Goal: Transaction & Acquisition: Book appointment/travel/reservation

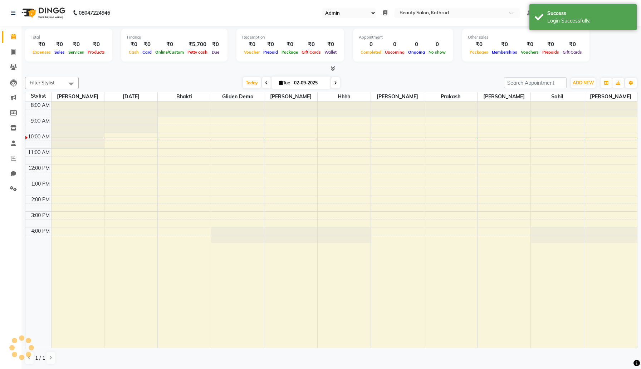
select select "101"
click at [183, 152] on div "8:00 AM 9:00 AM 10:00 AM 11:00 AM 12:00 PM 1:00 PM 2:00 PM 3:00 PM 4:00 PM" at bounding box center [330, 225] width 611 height 247
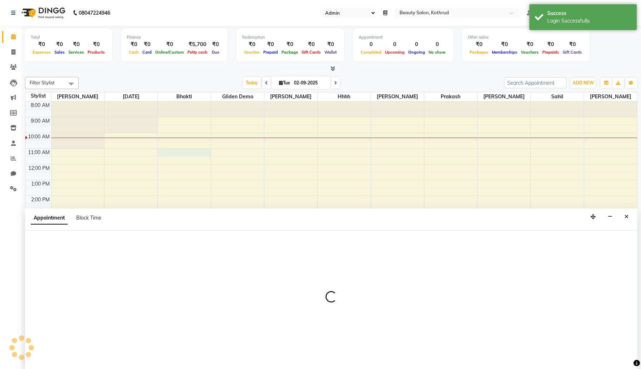
scroll to position [0, 0]
select select "34721"
select select "660"
select select "tentative"
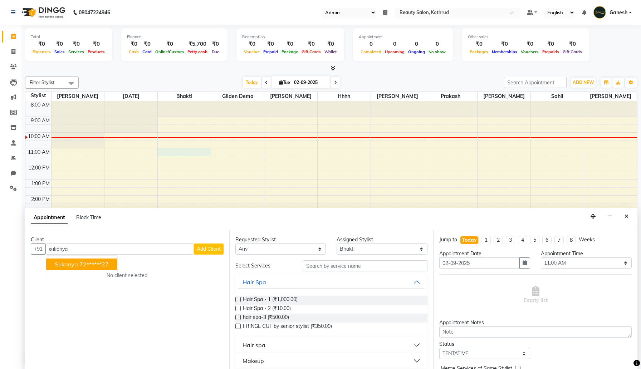
click at [103, 263] on ngb-highlight "72******27" at bounding box center [93, 264] width 29 height 7
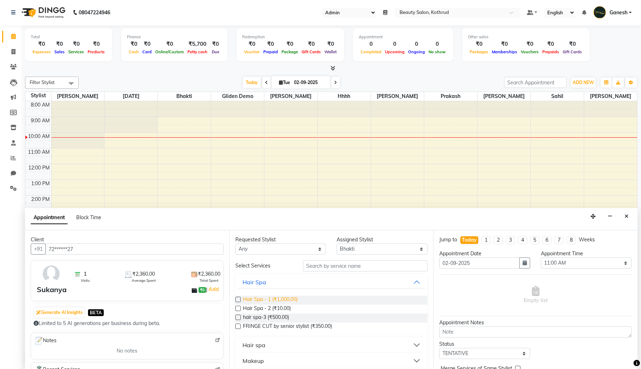
type input "72******27"
click at [276, 300] on span "Hair Spa - 1 (₹1,000.00)" at bounding box center [270, 300] width 55 height 9
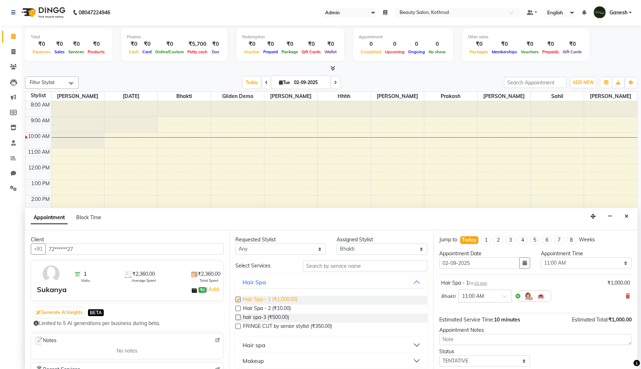
checkbox input "false"
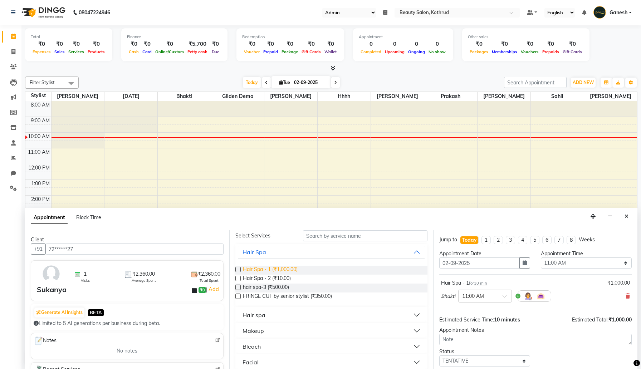
scroll to position [31, 0]
click at [270, 328] on button "Makeup" at bounding box center [331, 330] width 187 height 13
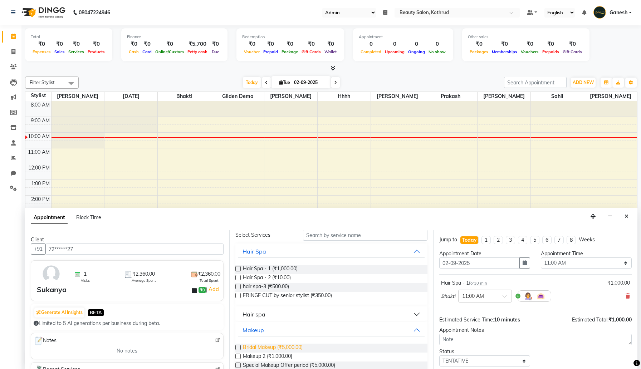
click at [260, 346] on span "Bridal Makeup (₹5,000.00)" at bounding box center [273, 348] width 60 height 9
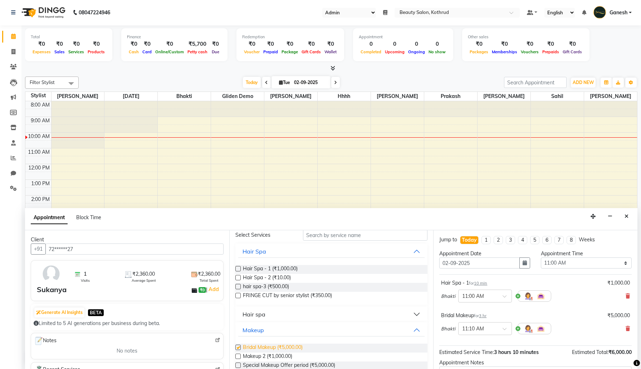
checkbox input "false"
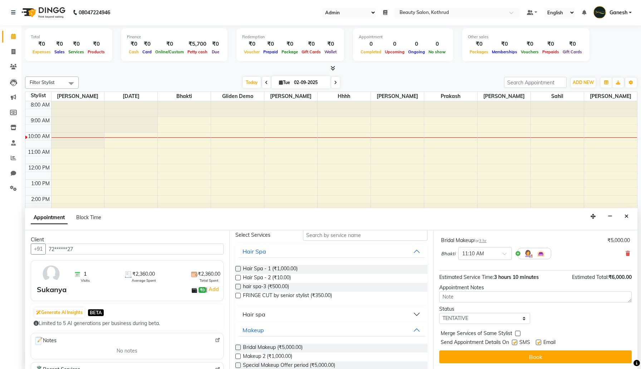
click at [514, 344] on label at bounding box center [514, 342] width 5 height 5
click at [514, 344] on input "checkbox" at bounding box center [514, 343] width 5 height 5
checkbox input "false"
click at [538, 343] on label at bounding box center [537, 342] width 5 height 5
click at [538, 343] on input "checkbox" at bounding box center [537, 343] width 5 height 5
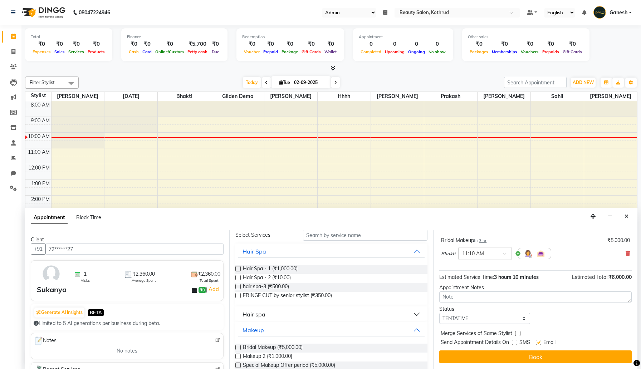
checkbox input "false"
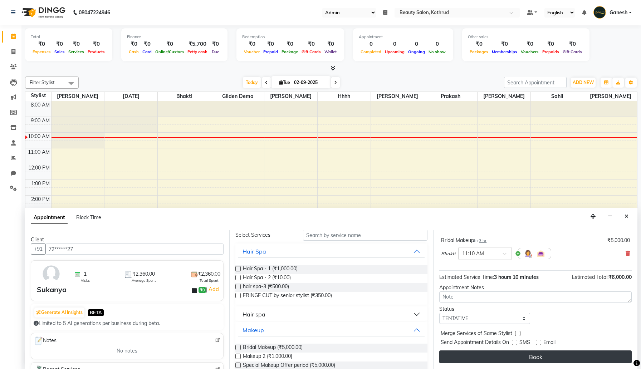
click at [533, 354] on button "Book" at bounding box center [535, 356] width 192 height 13
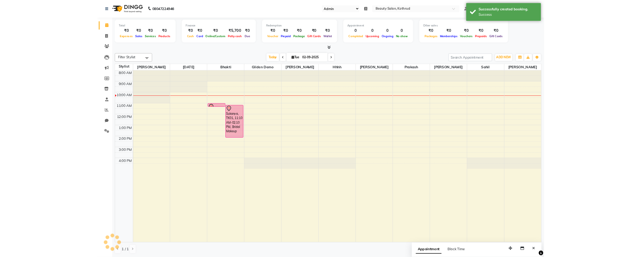
scroll to position [0, 0]
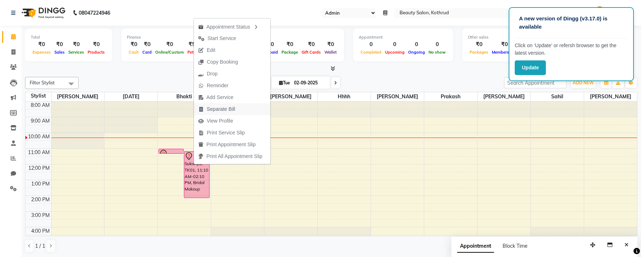
click at [227, 109] on span "Separate Bill" at bounding box center [221, 109] width 28 height 8
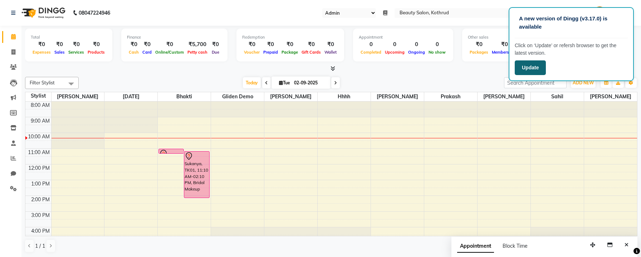
click at [534, 64] on button "Update" at bounding box center [529, 67] width 31 height 15
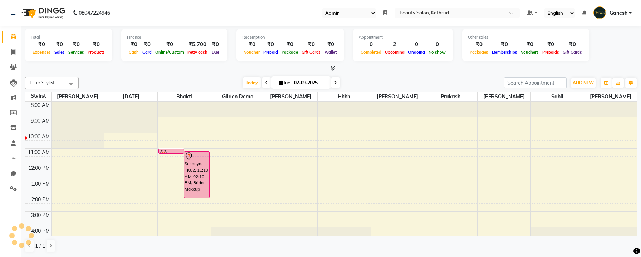
select select "101"
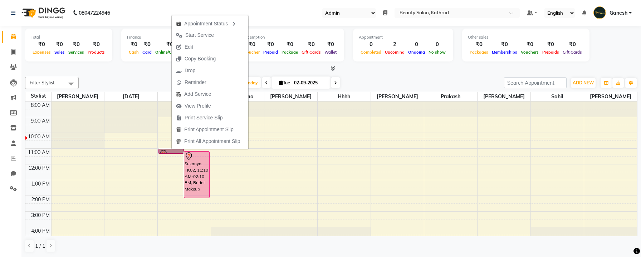
click at [283, 152] on div "8:00 AM 9:00 AM 10:00 AM 11:00 AM 12:00 PM 1:00 PM 2:00 PM 3:00 PM 4:00 PM Suka…" at bounding box center [330, 172] width 611 height 141
select select "84532"
select select "tentative"
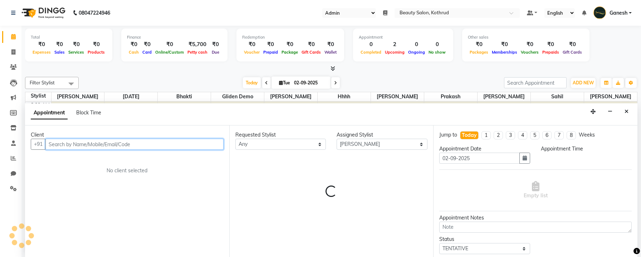
scroll to position [0, 0]
select select "660"
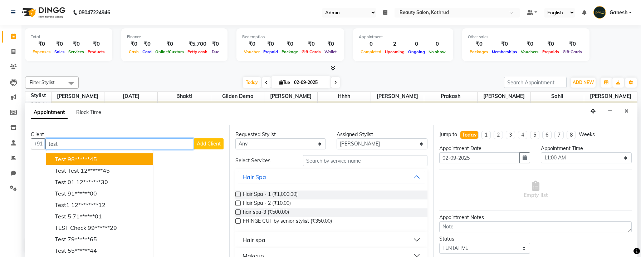
click at [119, 159] on button "Test 98******45" at bounding box center [99, 158] width 107 height 11
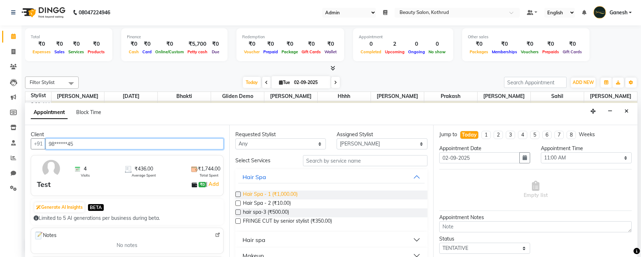
type input "98******45"
click at [245, 191] on span "Hair Spa - 1 (₹1,000.00)" at bounding box center [270, 195] width 55 height 9
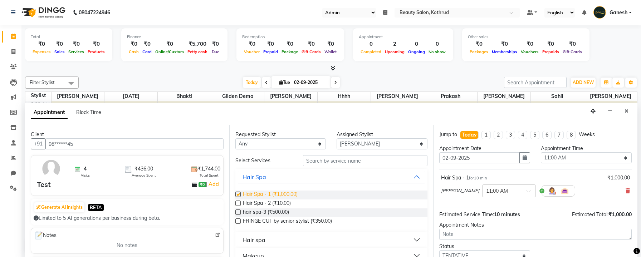
checkbox input "false"
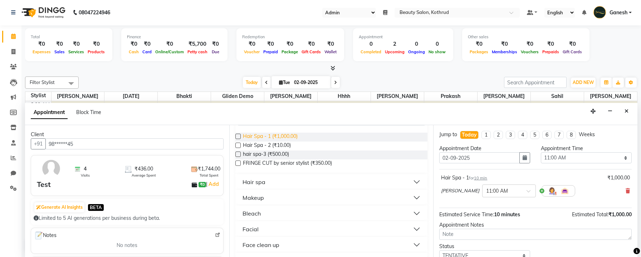
scroll to position [79, 0]
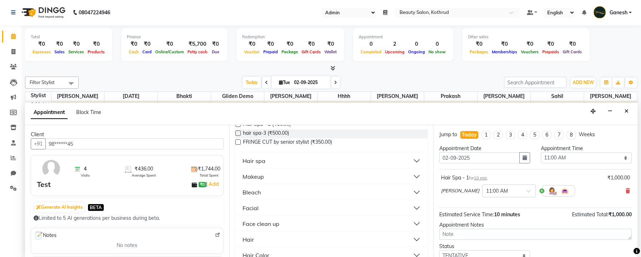
click at [273, 188] on button "Bleach" at bounding box center [331, 192] width 187 height 13
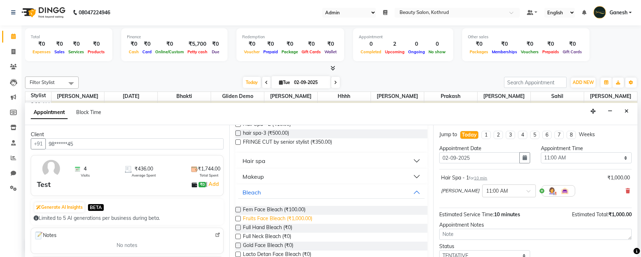
click at [274, 215] on span "Fruits Face Bleach (₹1,000.00)" at bounding box center [277, 219] width 69 height 9
checkbox input "false"
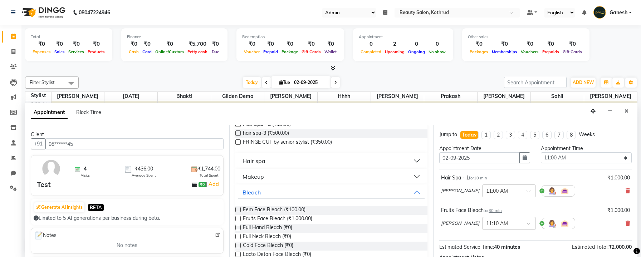
scroll to position [82, 0]
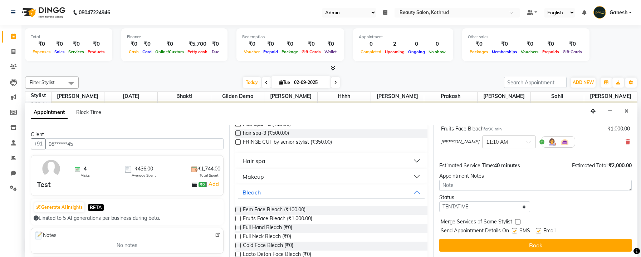
click at [515, 231] on label at bounding box center [514, 230] width 5 height 5
click at [515, 231] on input "checkbox" at bounding box center [514, 231] width 5 height 5
checkbox input "false"
click at [537, 230] on label at bounding box center [537, 230] width 5 height 5
click at [537, 230] on input "checkbox" at bounding box center [537, 231] width 5 height 5
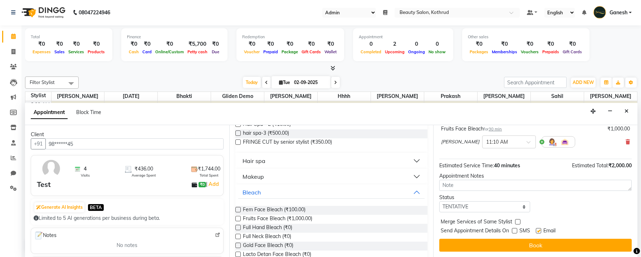
checkbox input "false"
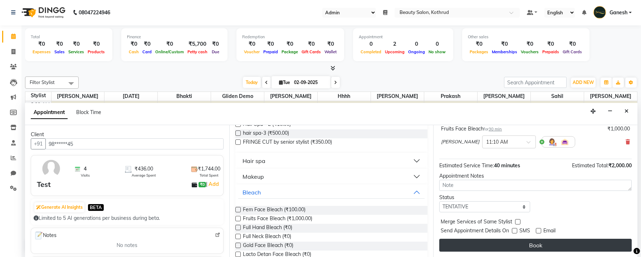
click at [499, 248] on button "Book" at bounding box center [535, 245] width 192 height 13
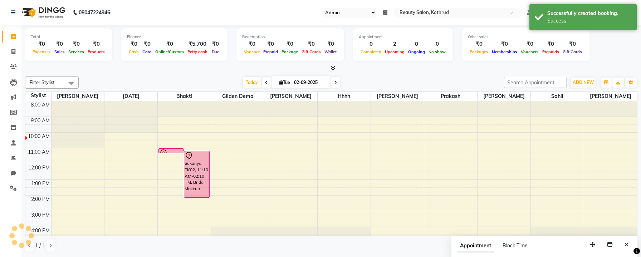
scroll to position [0, 0]
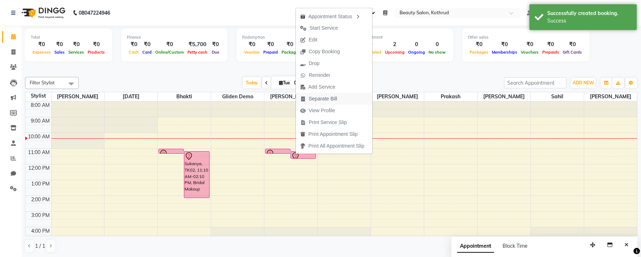
click at [334, 98] on span "Separate Bill" at bounding box center [322, 99] width 28 height 8
